Goal: Complete application form

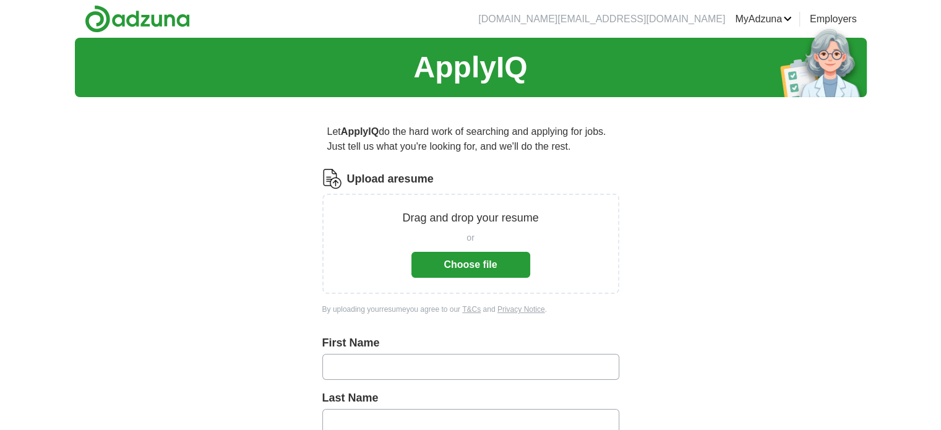
click at [455, 267] on button "Choose file" at bounding box center [470, 265] width 119 height 26
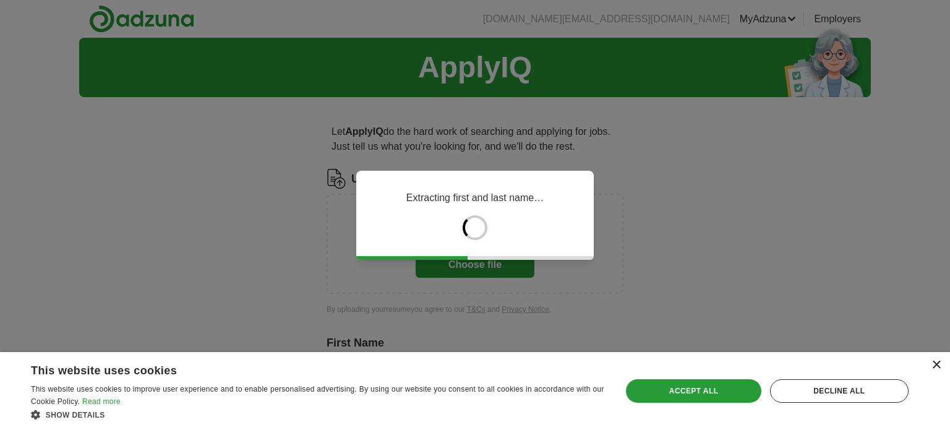
click at [936, 368] on div "×" at bounding box center [936, 365] width 9 height 9
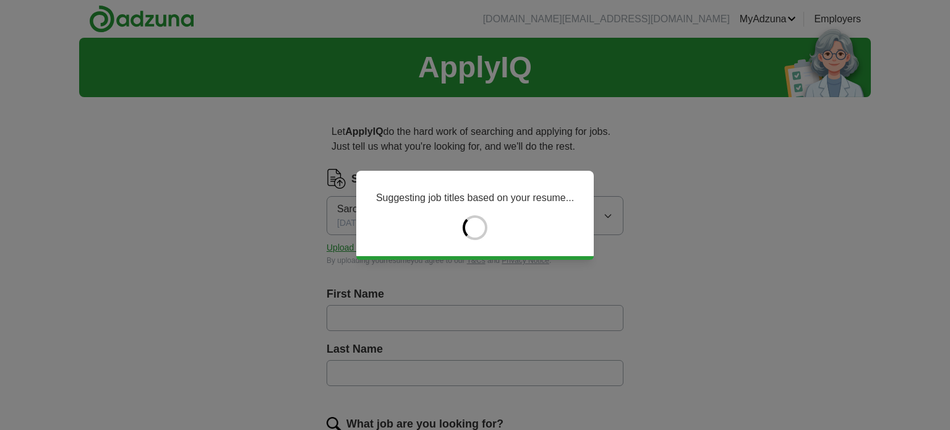
type input "*****"
type input "******"
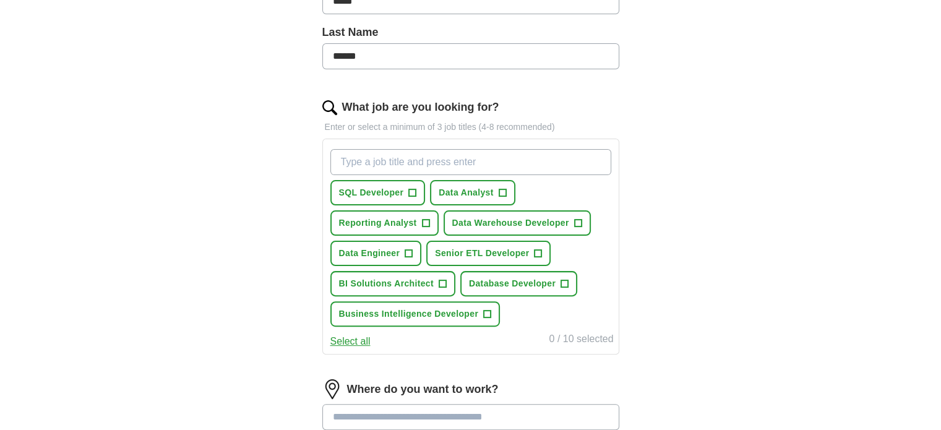
scroll to position [319, 0]
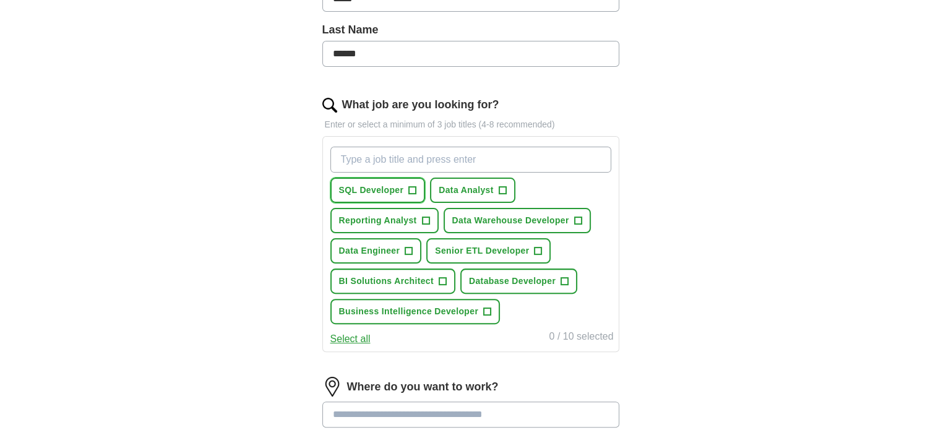
click at [419, 187] on button "SQL Developer +" at bounding box center [377, 190] width 95 height 25
click at [567, 279] on span "+" at bounding box center [564, 282] width 7 height 10
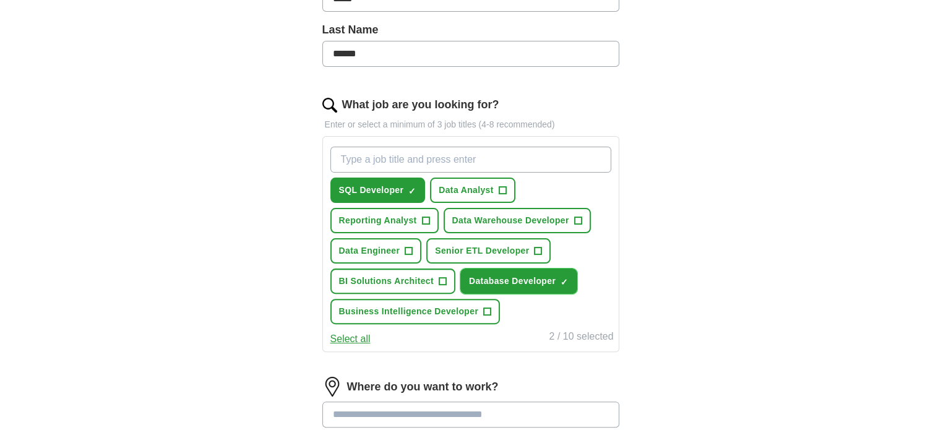
scroll to position [438, 0]
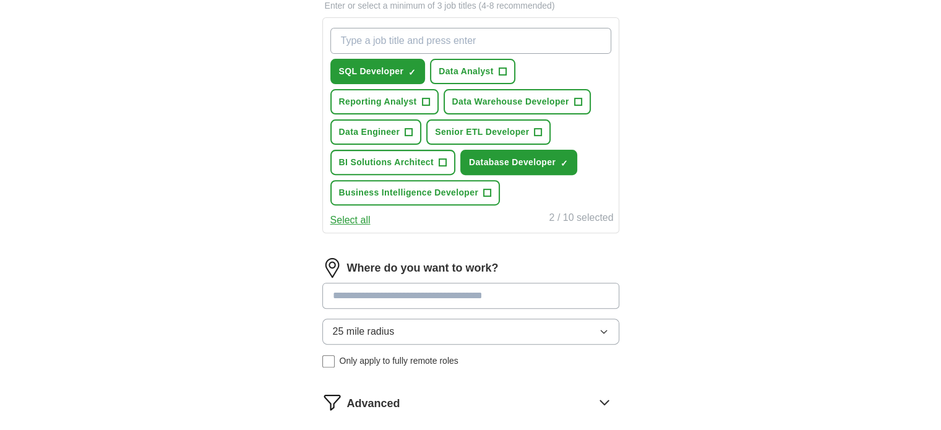
click at [554, 293] on input at bounding box center [470, 296] width 297 height 26
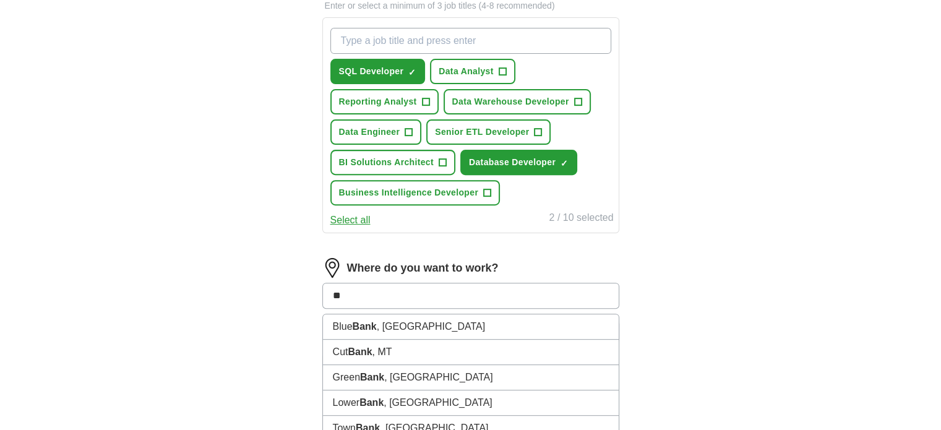
type input "*"
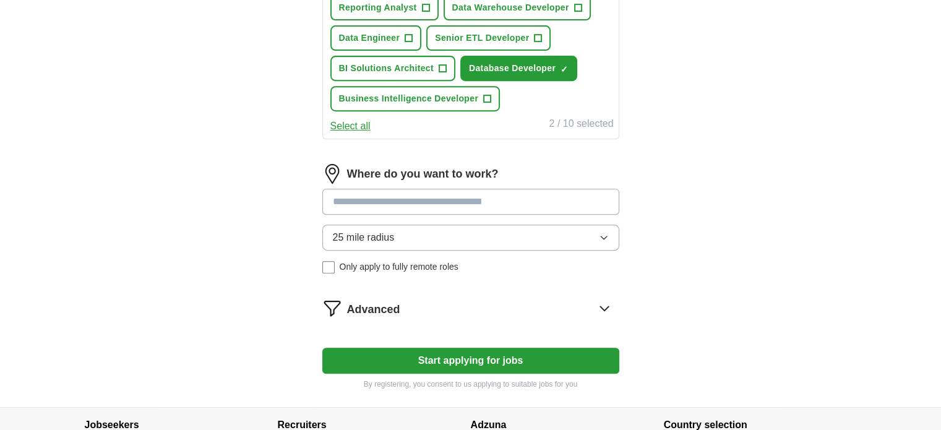
scroll to position [567, 0]
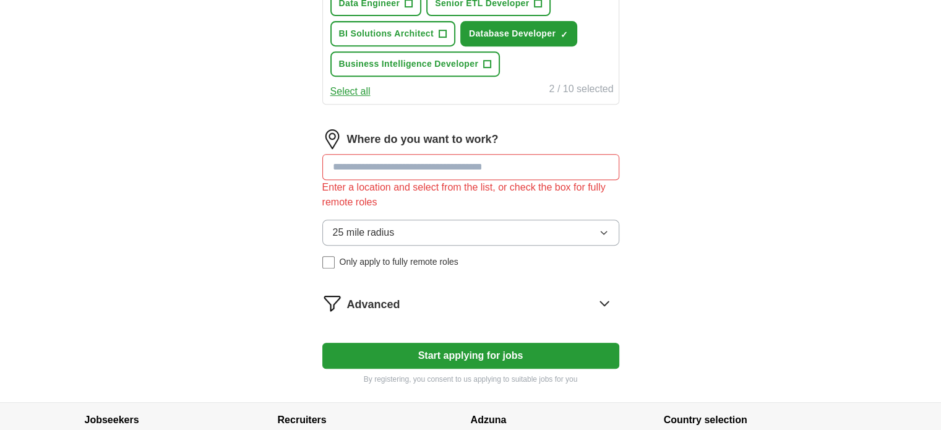
click at [592, 194] on div "Where do you want to work? Enter a location and select from the list, or check …" at bounding box center [470, 203] width 297 height 149
drag, startPoint x: 580, startPoint y: 212, endPoint x: 574, endPoint y: 236, distance: 24.2
click at [574, 236] on div "Where do you want to work? Enter a location and select from the list, or check …" at bounding box center [470, 203] width 297 height 149
click at [574, 236] on button "25 mile radius" at bounding box center [470, 233] width 297 height 26
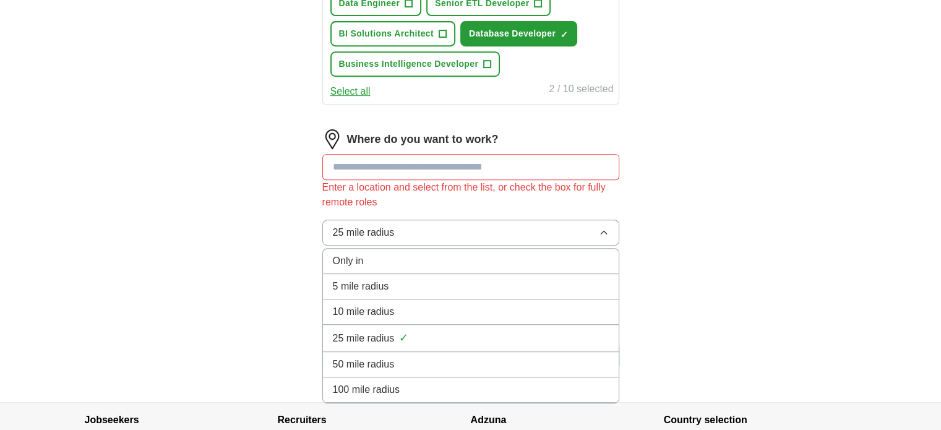
click at [502, 382] on div "100 mile radius" at bounding box center [471, 389] width 276 height 15
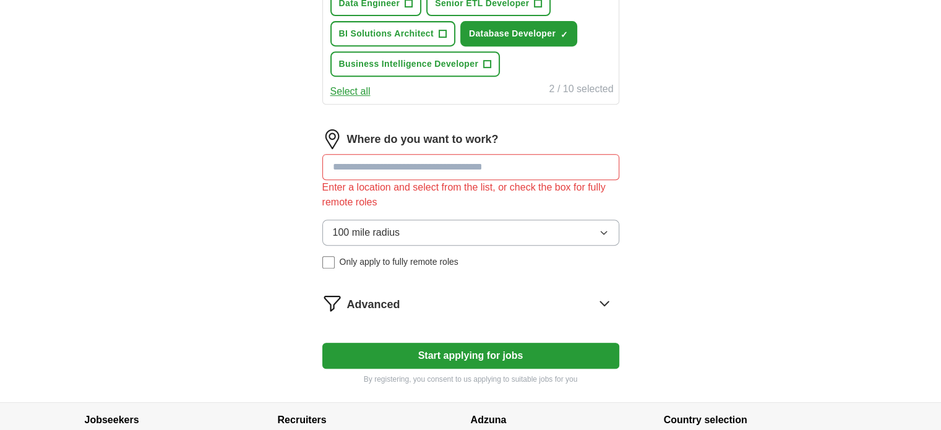
click at [436, 157] on input at bounding box center [470, 167] width 297 height 26
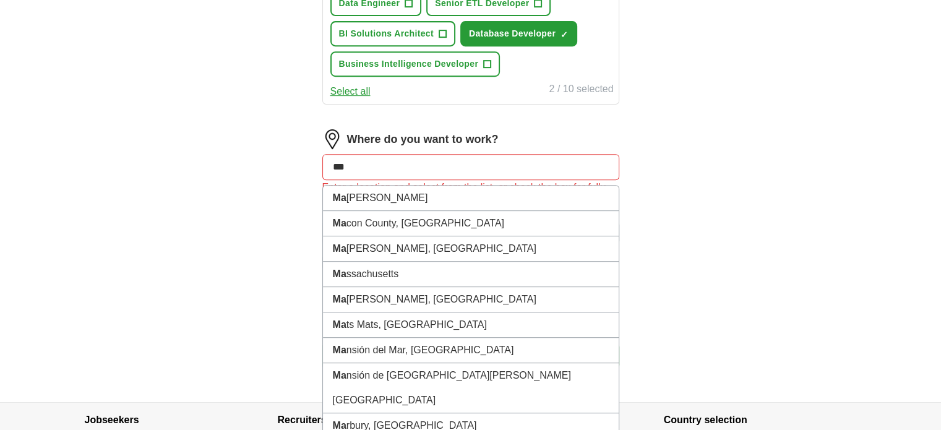
type input "****"
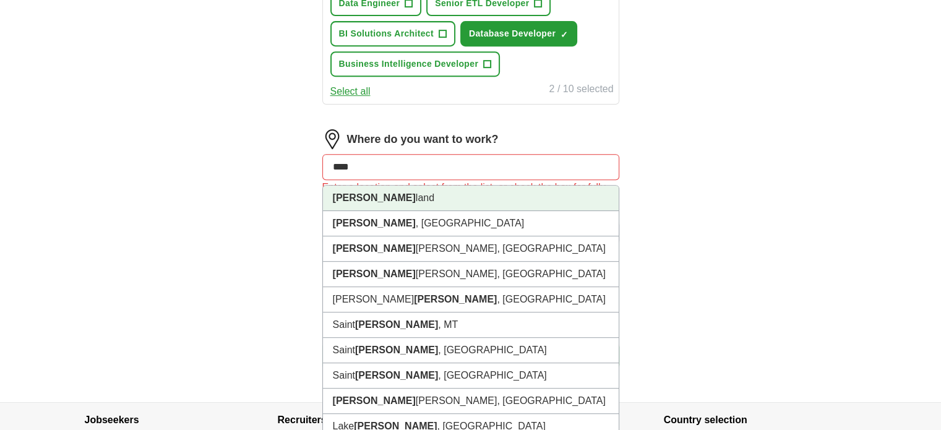
click at [384, 187] on li "[PERSON_NAME]" at bounding box center [471, 198] width 296 height 25
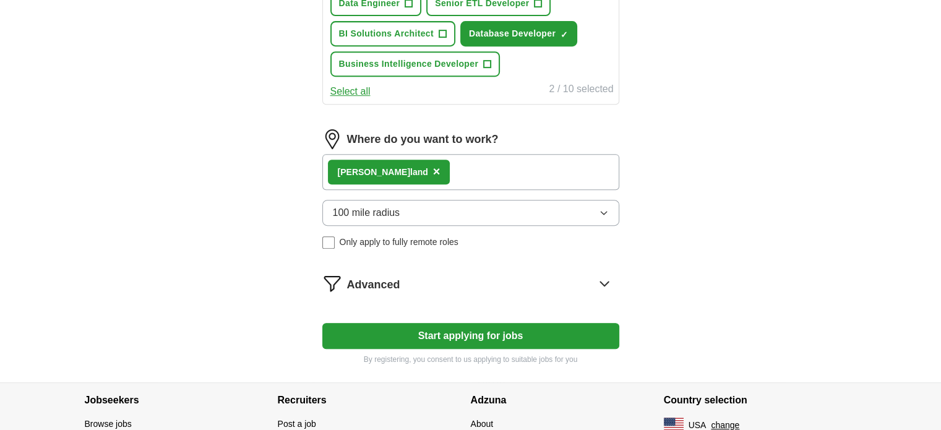
click at [510, 326] on button "Start applying for jobs" at bounding box center [470, 336] width 297 height 26
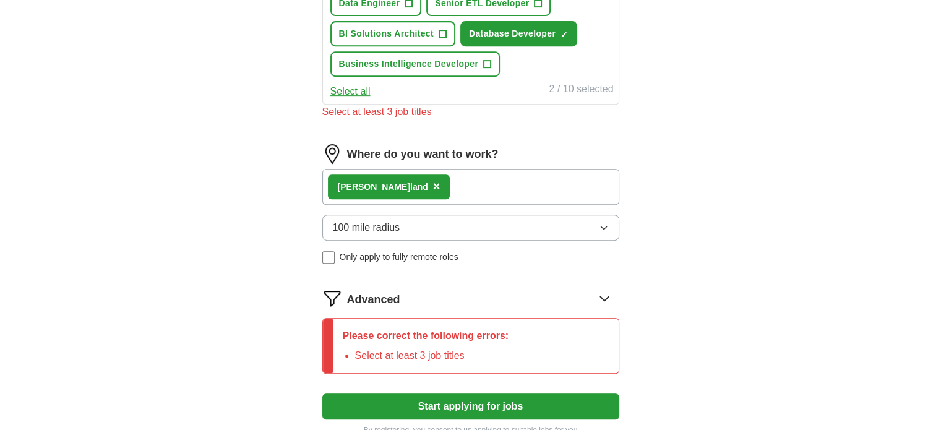
click at [600, 295] on icon at bounding box center [605, 298] width 20 height 20
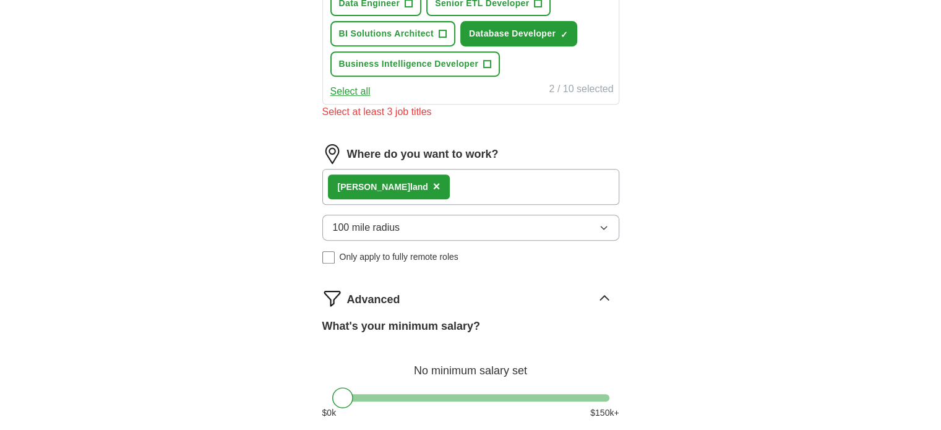
click at [485, 309] on div "Advanced What's your minimum salary? No minimum salary set $ 0 k $ 150 k+" at bounding box center [470, 358] width 297 height 141
click at [464, 318] on label "What's your minimum salary?" at bounding box center [401, 326] width 158 height 17
click at [469, 361] on div "No minimum salary set" at bounding box center [470, 365] width 297 height 30
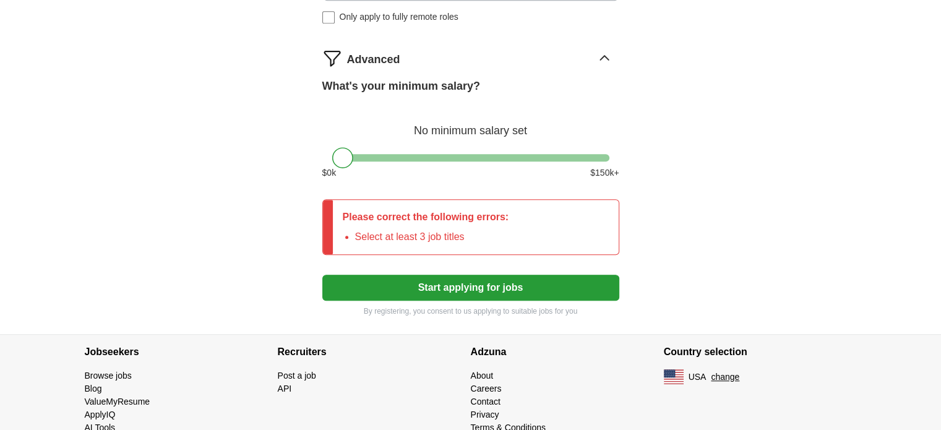
scroll to position [812, 0]
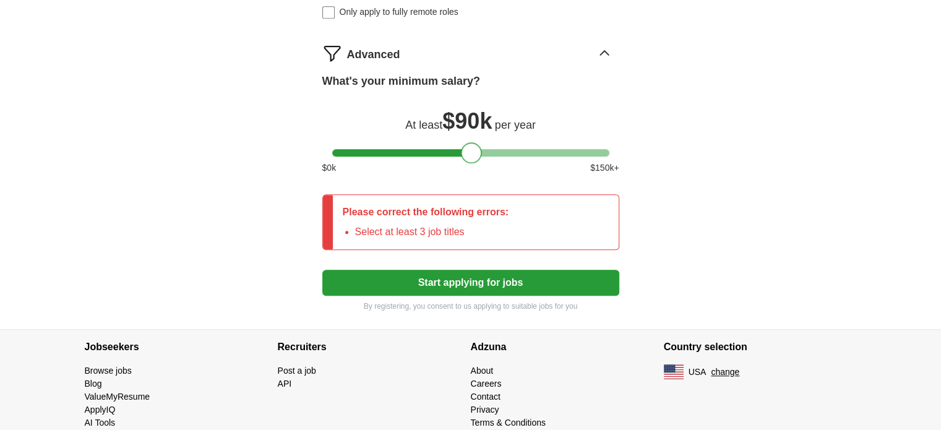
drag, startPoint x: 349, startPoint y: 148, endPoint x: 479, endPoint y: 152, distance: 130.0
click at [479, 152] on div at bounding box center [471, 152] width 21 height 21
click at [457, 276] on button "Start applying for jobs" at bounding box center [470, 283] width 297 height 26
click at [465, 277] on button "Start applying for jobs" at bounding box center [470, 283] width 297 height 26
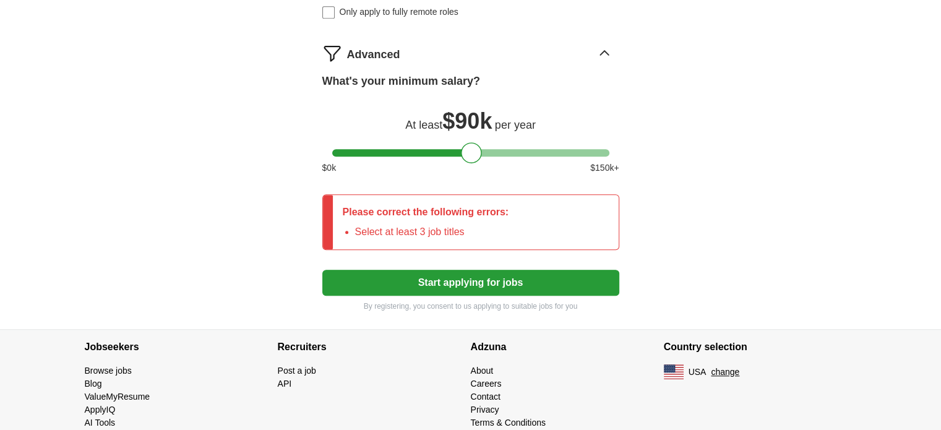
click at [491, 279] on button "Start applying for jobs" at bounding box center [470, 283] width 297 height 26
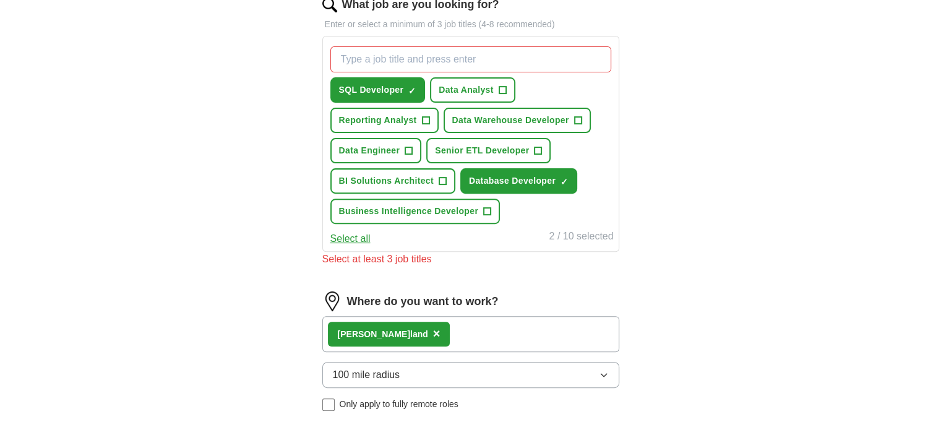
scroll to position [416, 0]
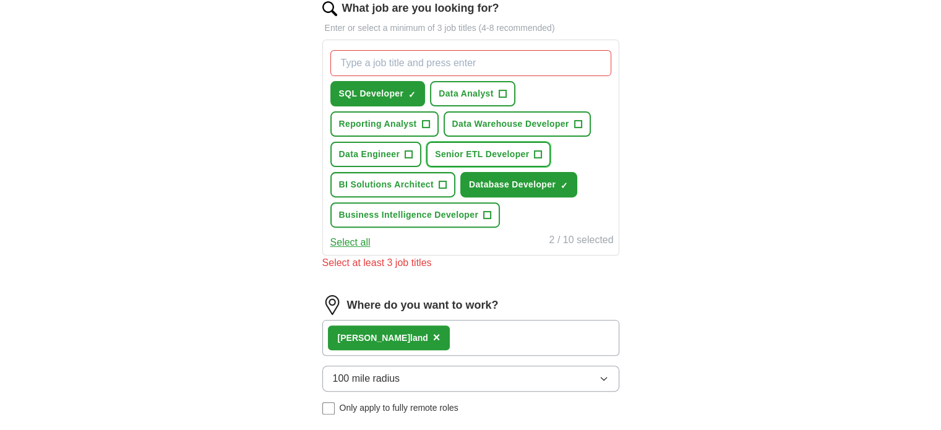
click at [542, 152] on button "Senior ETL Developer +" at bounding box center [488, 154] width 124 height 25
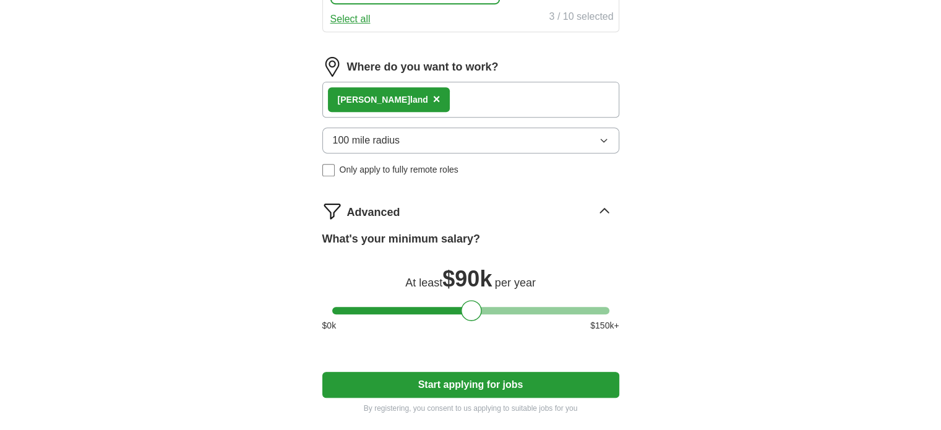
scroll to position [760, 0]
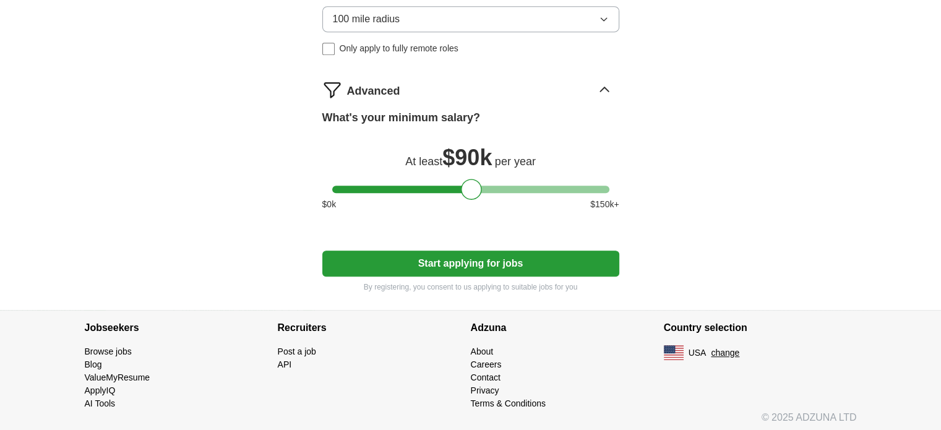
click at [460, 262] on button "Start applying for jobs" at bounding box center [470, 264] width 297 height 26
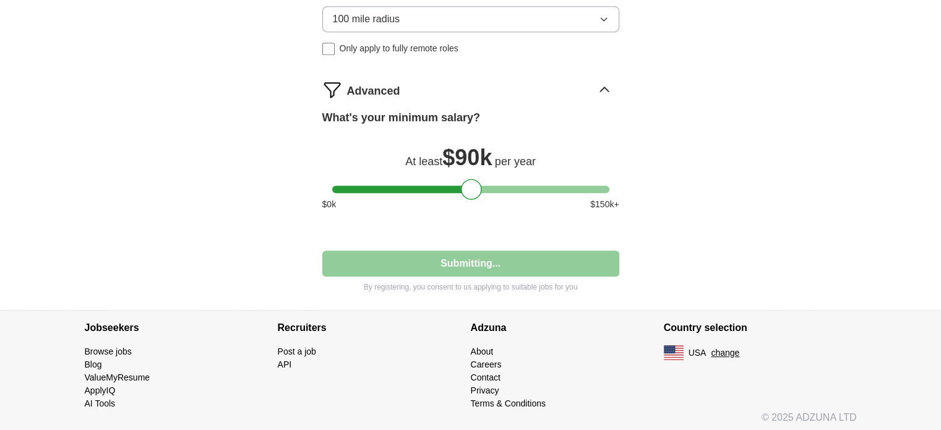
select select "**"
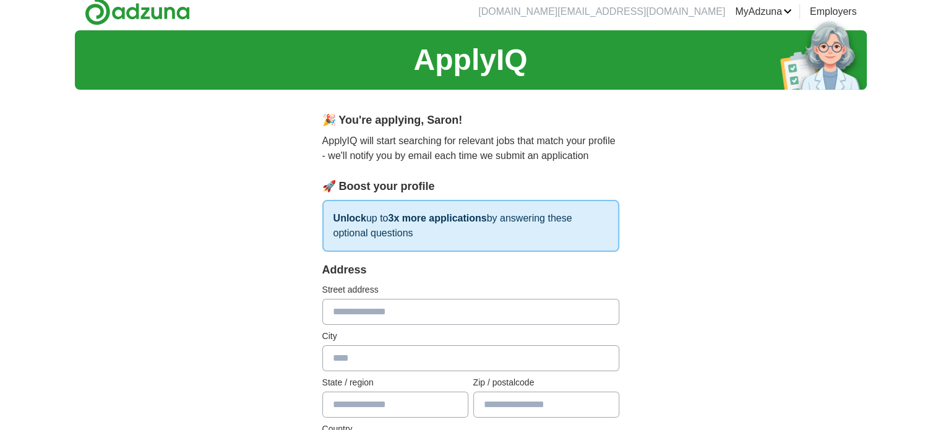
scroll to position [0, 0]
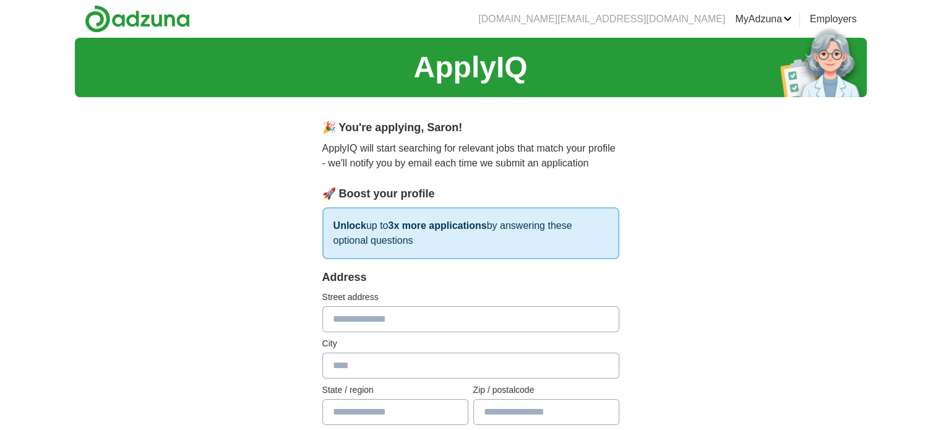
click at [441, 324] on input "text" at bounding box center [470, 319] width 297 height 26
drag, startPoint x: 882, startPoint y: 218, endPoint x: 950, endPoint y: 127, distance: 113.2
click at [941, 127] on html "[DOMAIN_NAME][EMAIL_ADDRESS][DOMAIN_NAME] [GEOGRAPHIC_DATA] Alerts Favorites Re…" at bounding box center [470, 215] width 941 height 430
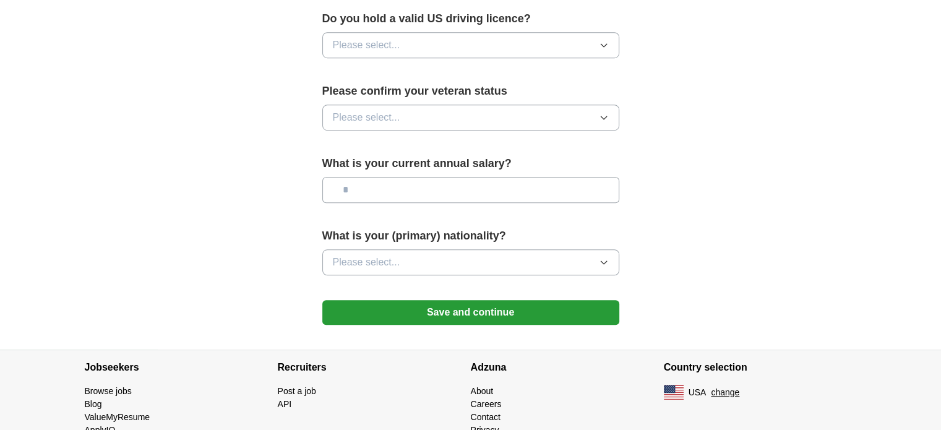
scroll to position [839, 0]
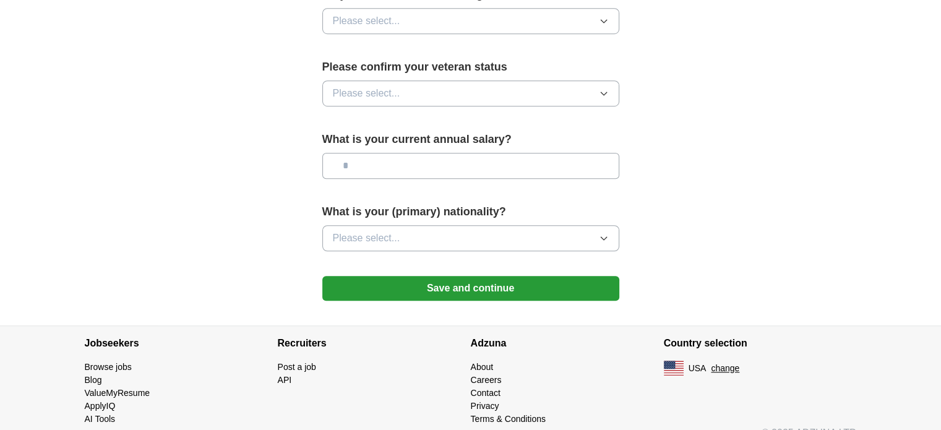
click at [514, 225] on button "Please select..." at bounding box center [470, 238] width 297 height 26
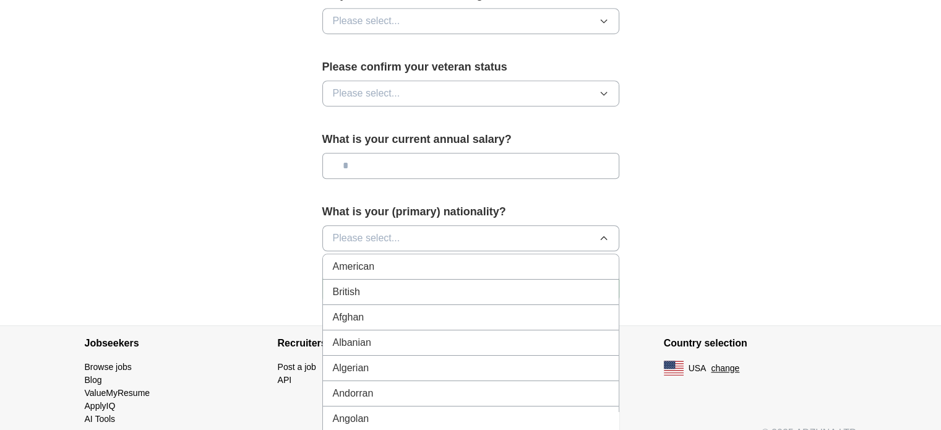
click at [514, 225] on button "Please select..." at bounding box center [470, 238] width 297 height 26
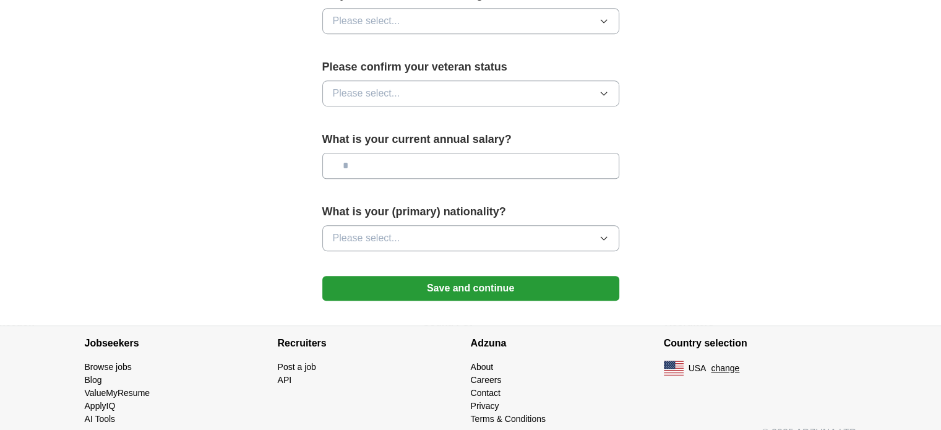
click at [487, 225] on button "Please select..." at bounding box center [470, 238] width 297 height 26
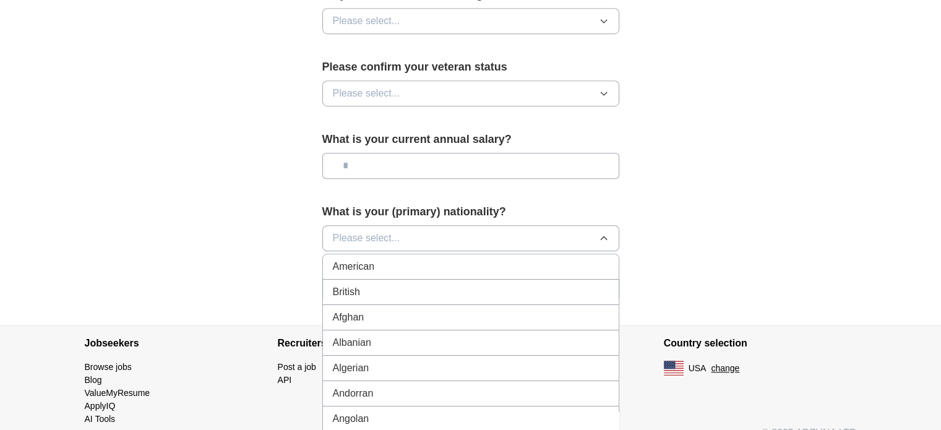
click at [476, 225] on button "Please select..." at bounding box center [470, 238] width 297 height 26
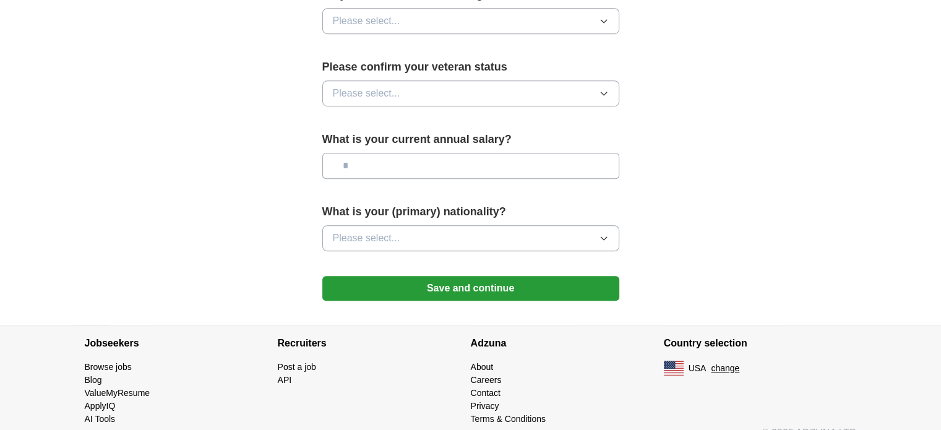
click at [559, 225] on button "Please select..." at bounding box center [470, 238] width 297 height 26
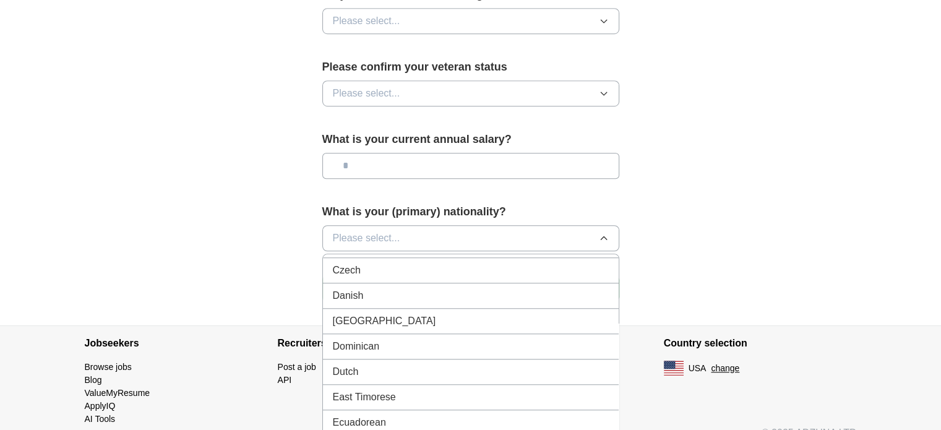
scroll to position [1329, 0]
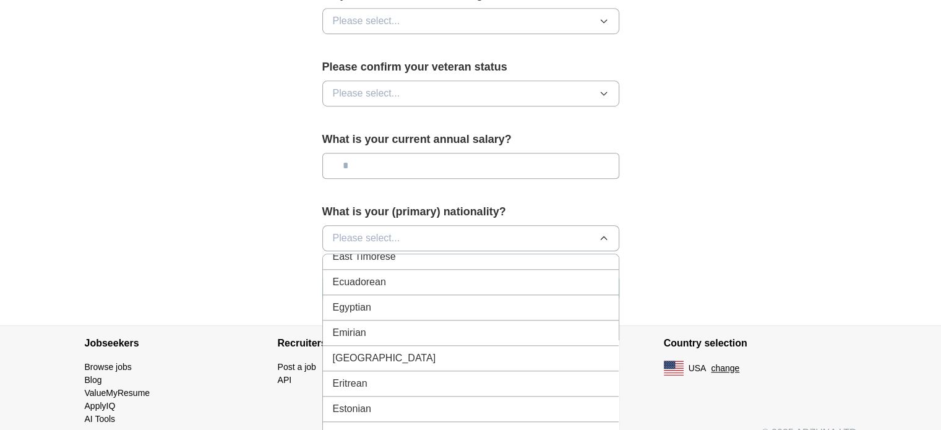
click at [547, 427] on div "Ethiopian" at bounding box center [471, 434] width 276 height 15
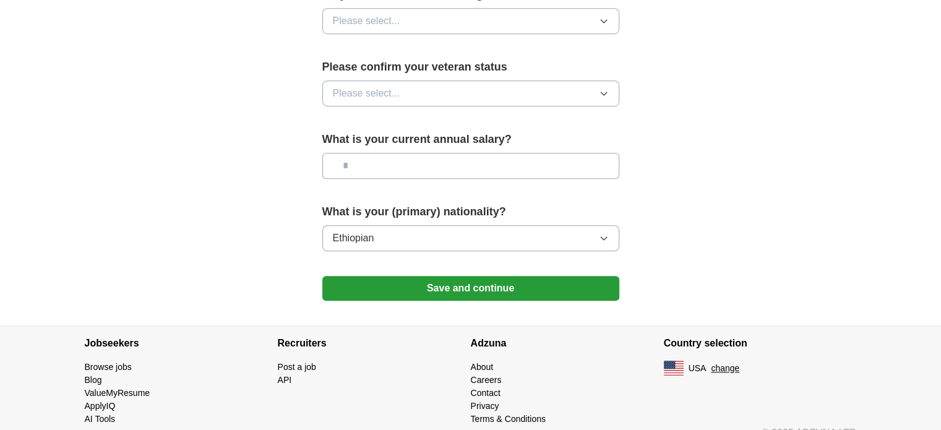
click at [530, 153] on input "text" at bounding box center [470, 166] width 297 height 26
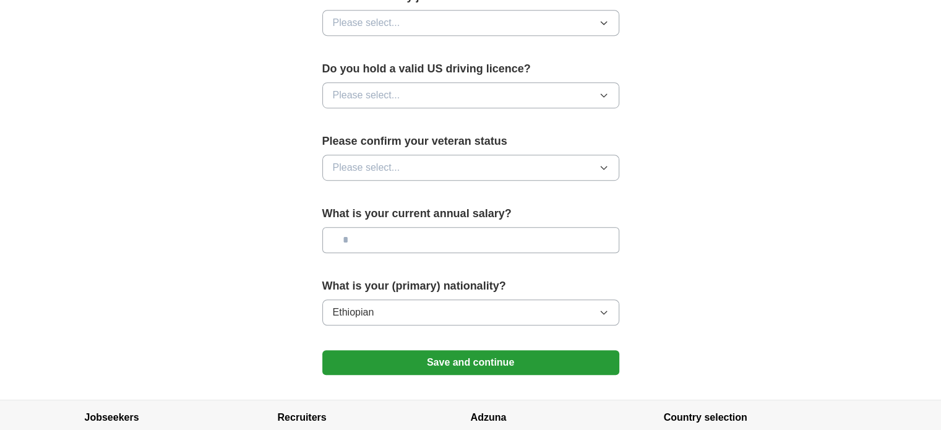
scroll to position [688, 0]
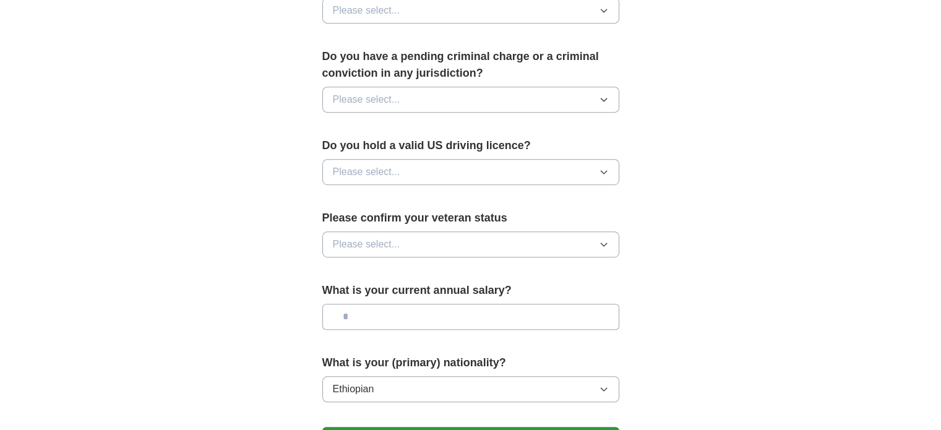
click at [551, 231] on button "Please select..." at bounding box center [470, 244] width 297 height 26
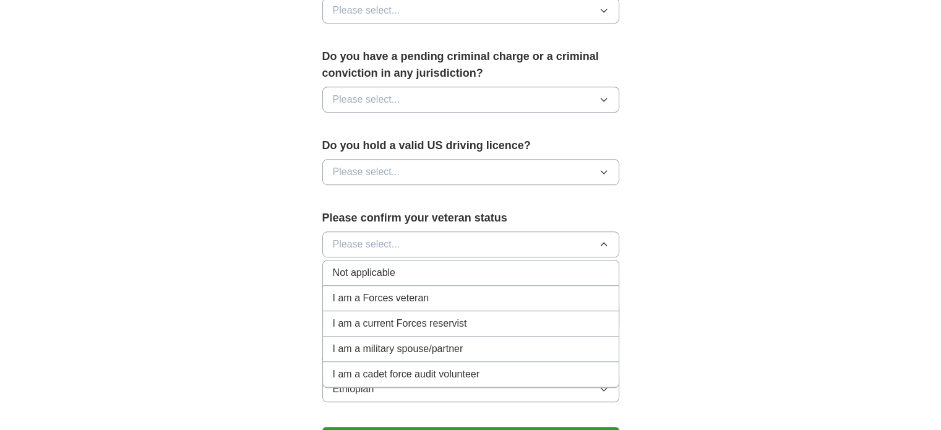
click at [525, 265] on div "Not applicable" at bounding box center [471, 272] width 276 height 15
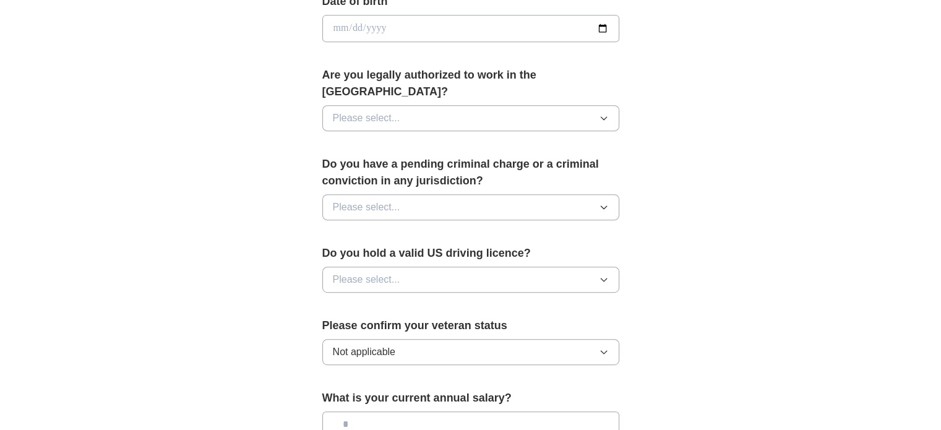
scroll to position [571, 0]
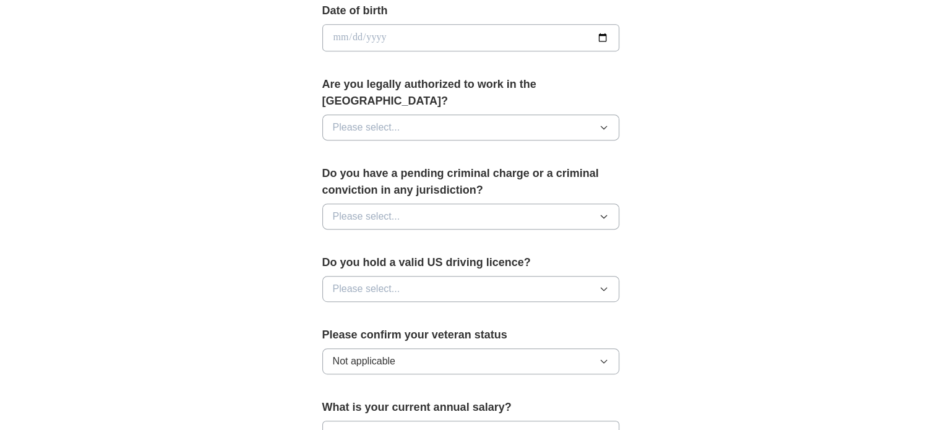
click at [562, 276] on button "Please select..." at bounding box center [470, 289] width 297 height 26
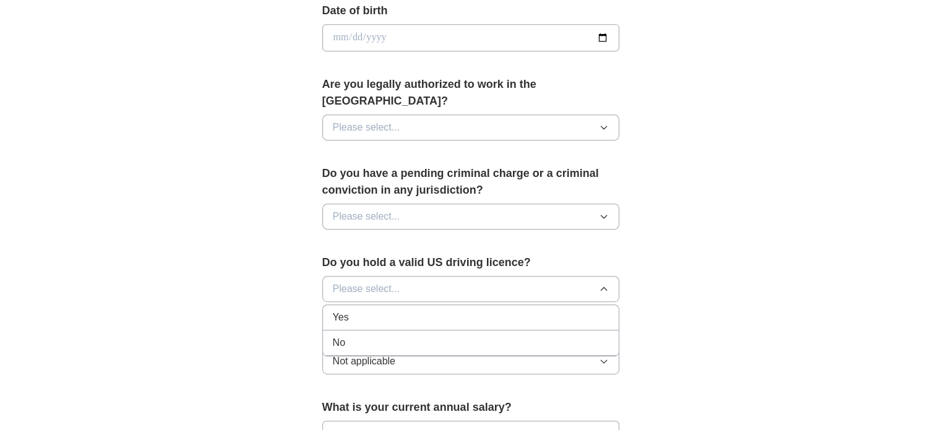
click at [545, 310] on div "Yes" at bounding box center [471, 317] width 276 height 15
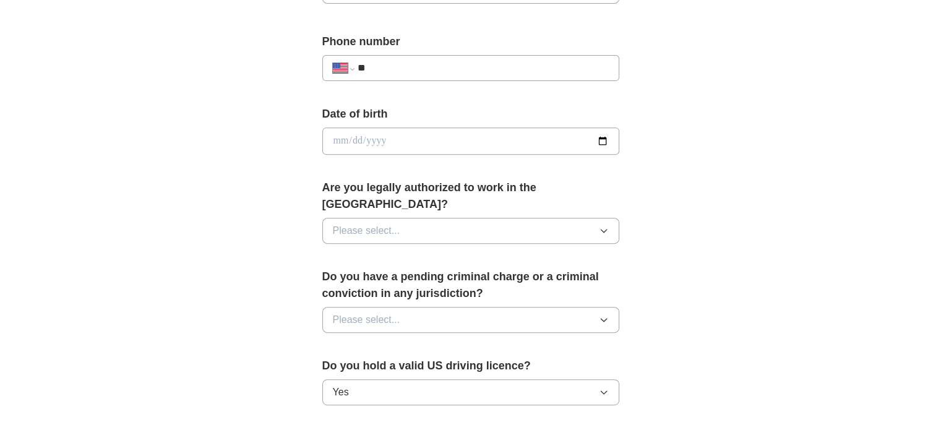
scroll to position [467, 0]
click at [538, 308] on button "Please select..." at bounding box center [470, 321] width 297 height 26
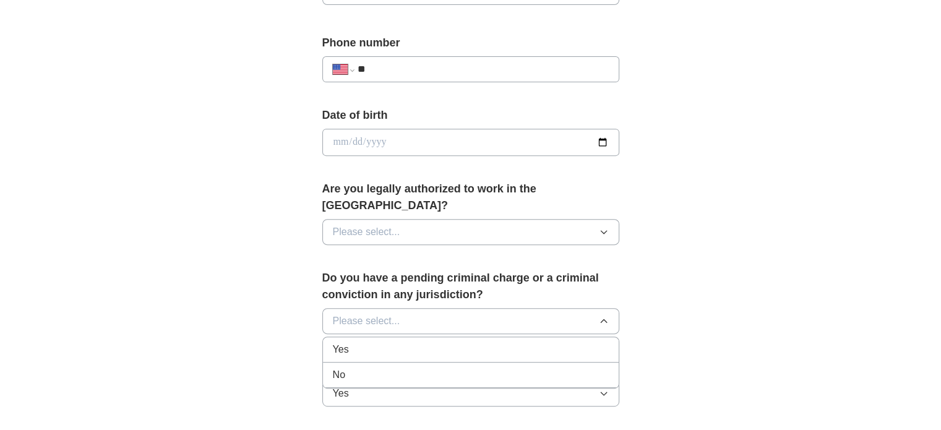
click at [513, 368] on div "No" at bounding box center [471, 375] width 276 height 15
click at [533, 219] on button "Please select..." at bounding box center [470, 232] width 297 height 26
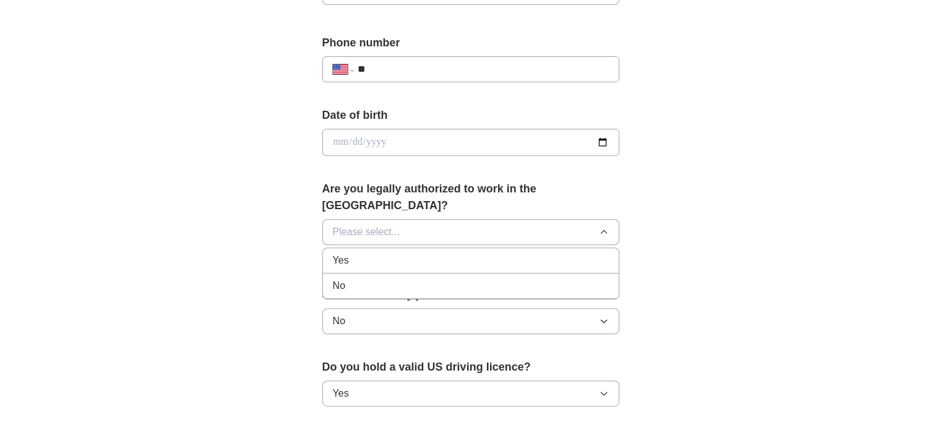
click at [520, 253] on div "Yes" at bounding box center [471, 260] width 276 height 15
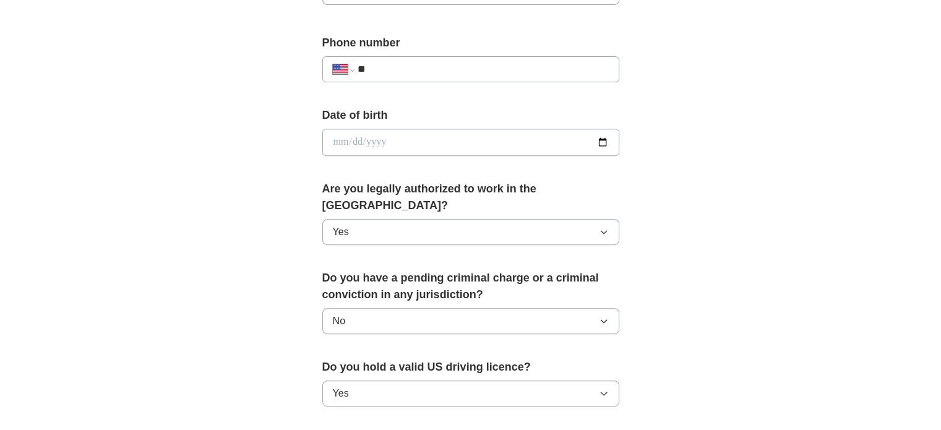
click at [557, 143] on input "date" at bounding box center [470, 142] width 297 height 27
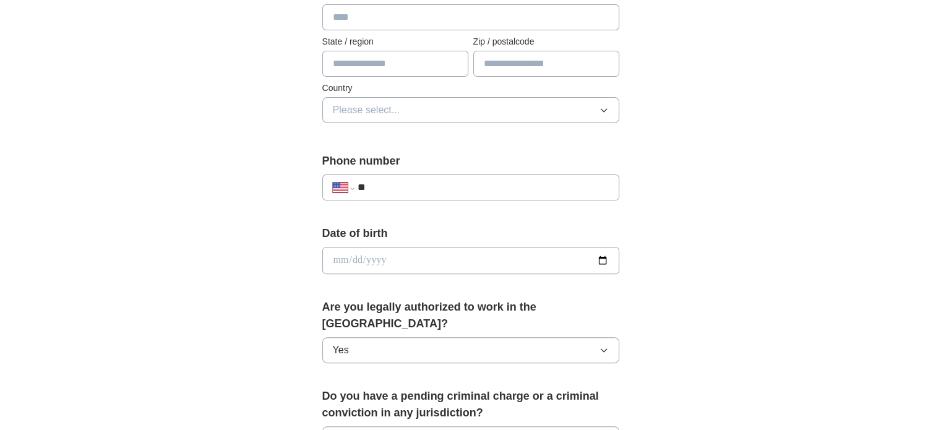
scroll to position [339, 0]
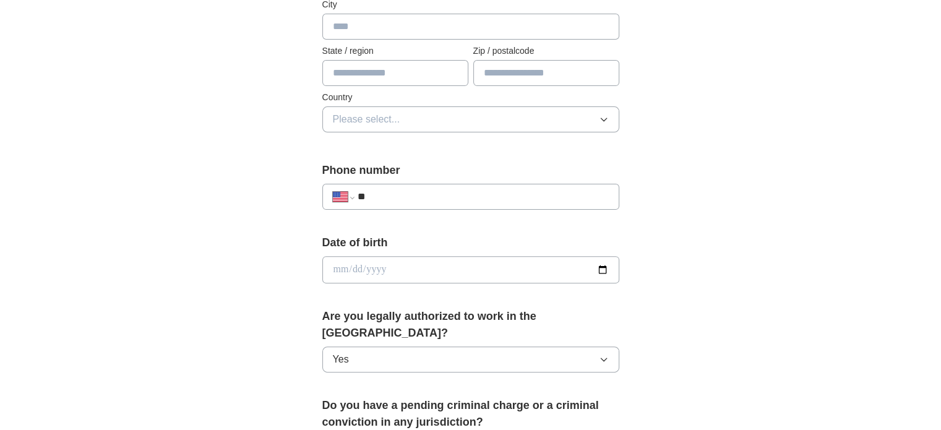
click at [491, 191] on input "**" at bounding box center [482, 196] width 251 height 15
paste input "**********"
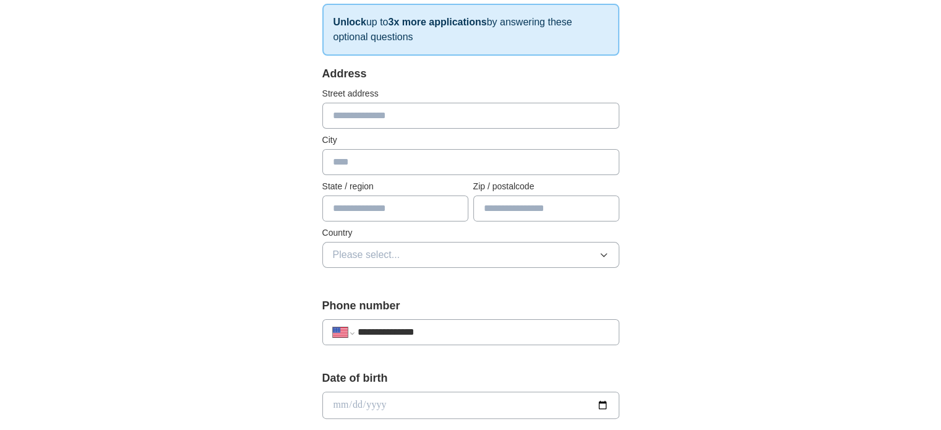
scroll to position [171, 0]
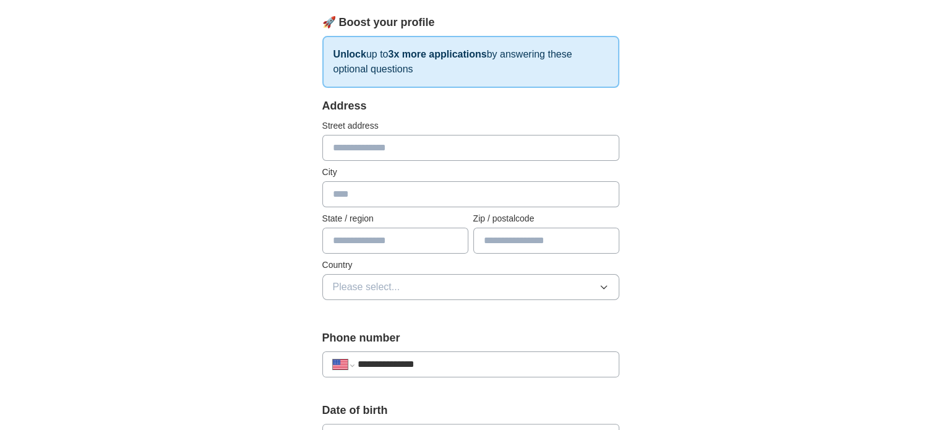
type input "**********"
click at [576, 281] on button "Please select..." at bounding box center [470, 287] width 297 height 26
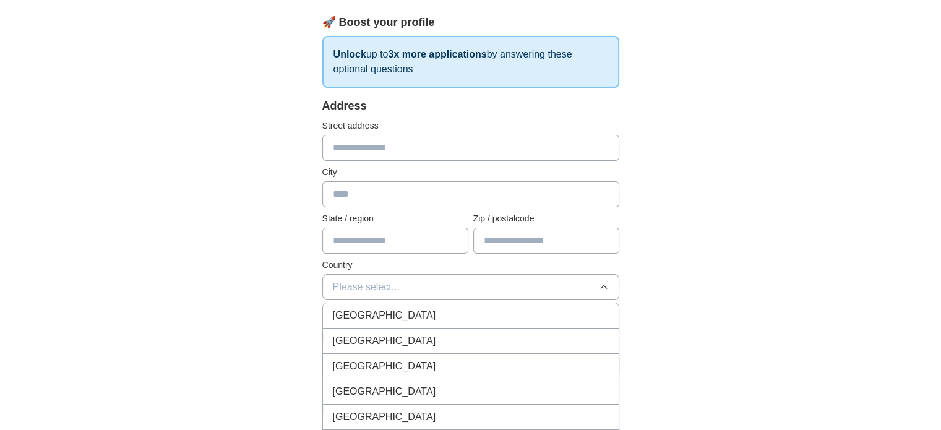
click at [533, 338] on div "[GEOGRAPHIC_DATA]" at bounding box center [471, 341] width 276 height 15
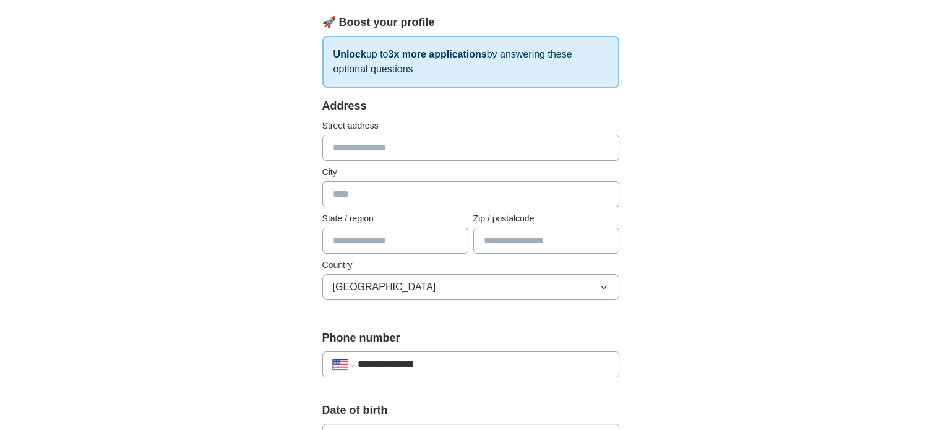
click at [429, 235] on input "text" at bounding box center [395, 241] width 146 height 26
type input "**"
type input "**********"
type input "*****"
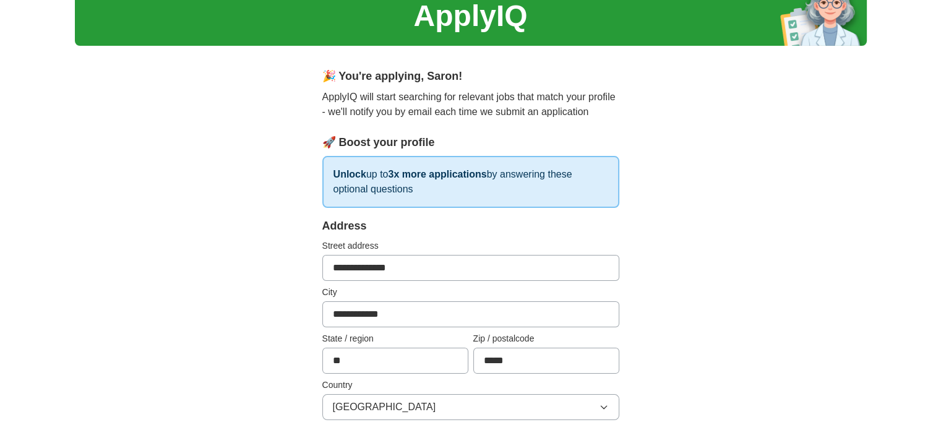
scroll to position [839, 0]
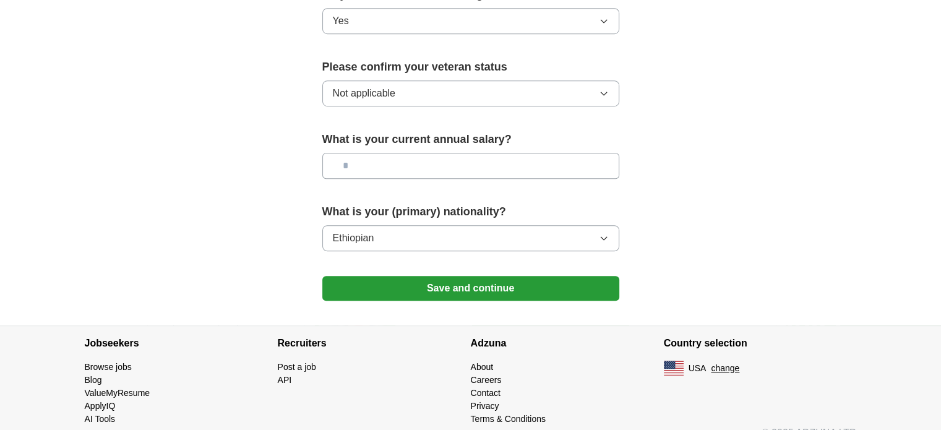
click at [493, 279] on button "Save and continue" at bounding box center [470, 288] width 297 height 25
